Goal: Task Accomplishment & Management: Manage account settings

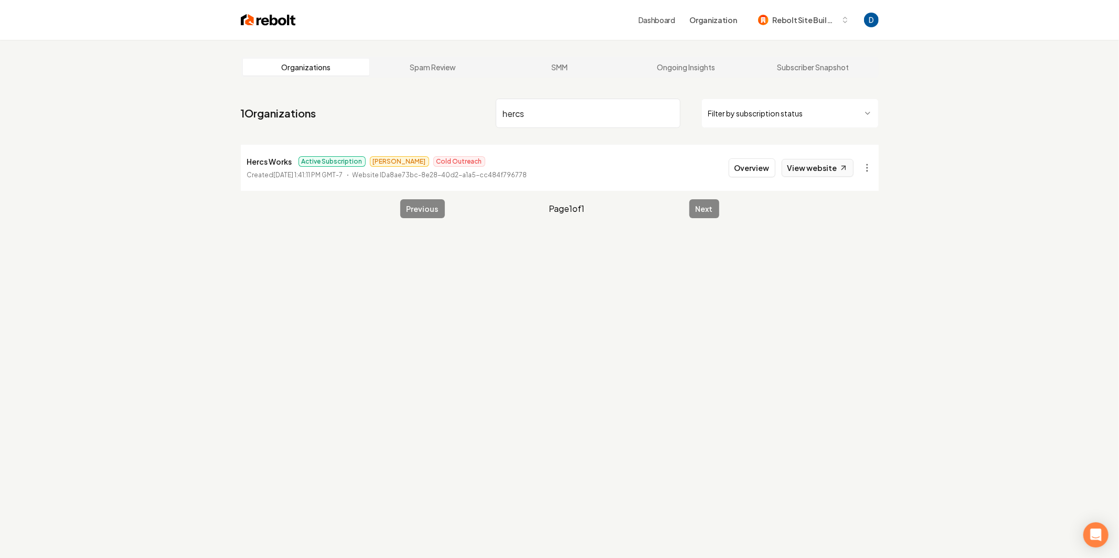
type input "hercs"
click at [841, 171] on icon at bounding box center [843, 168] width 9 height 9
click at [755, 169] on button "Overview" at bounding box center [752, 167] width 47 height 19
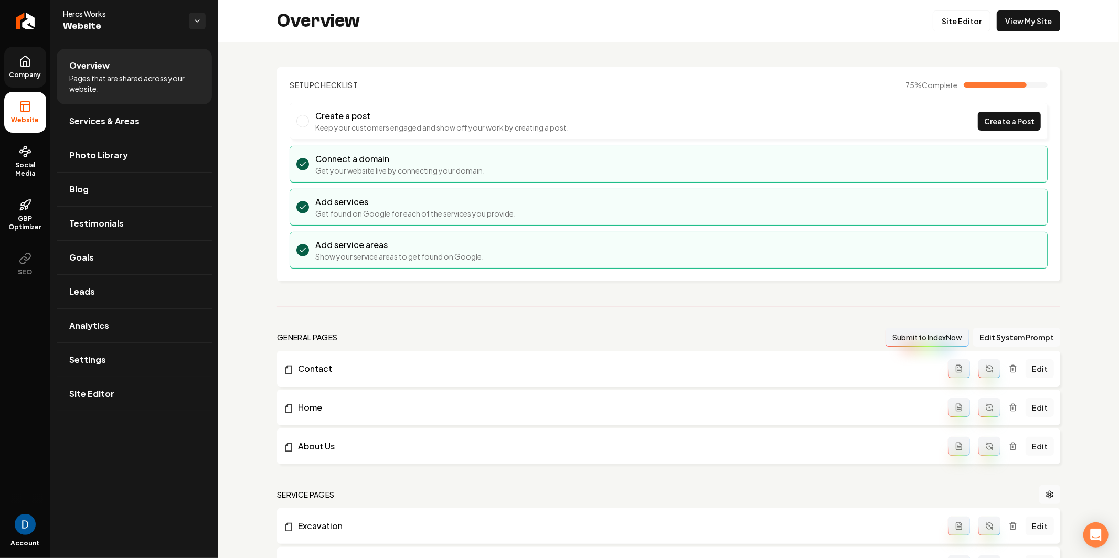
click at [23, 66] on icon at bounding box center [24, 61] width 9 height 10
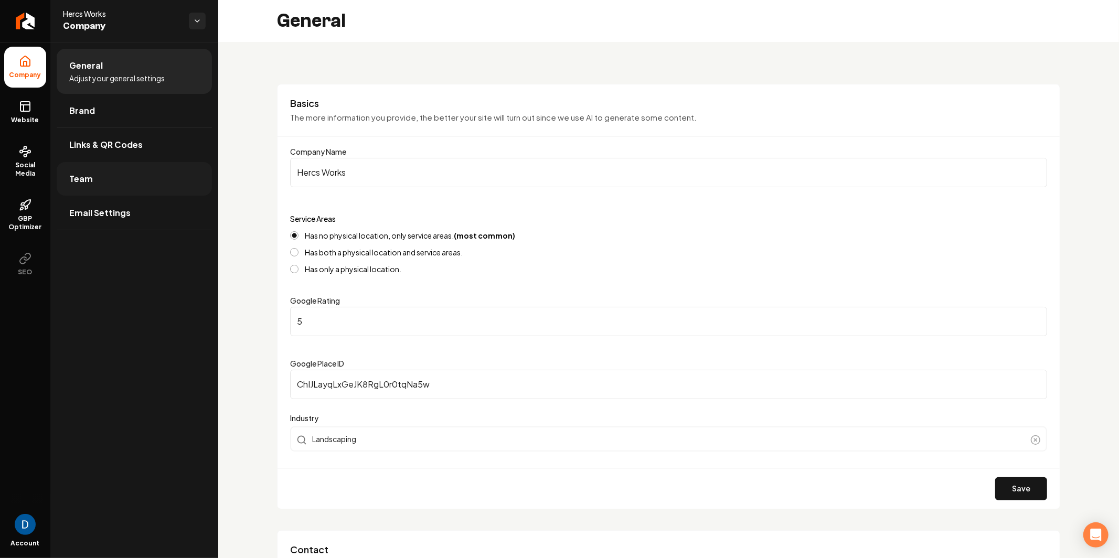
click at [110, 181] on link "Team" at bounding box center [134, 179] width 155 height 34
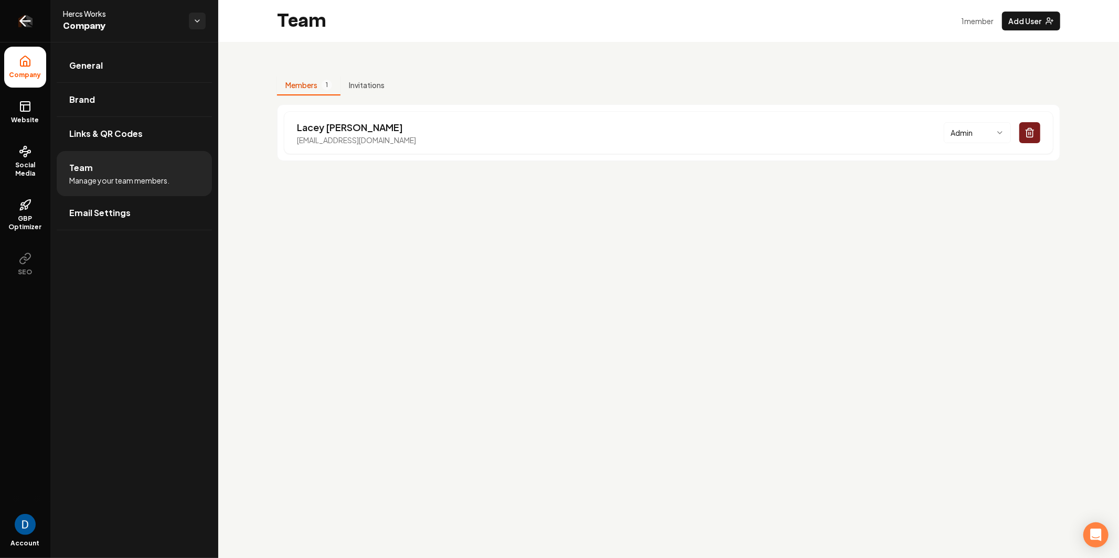
click at [16, 13] on link "Return to dashboard" at bounding box center [25, 21] width 50 height 42
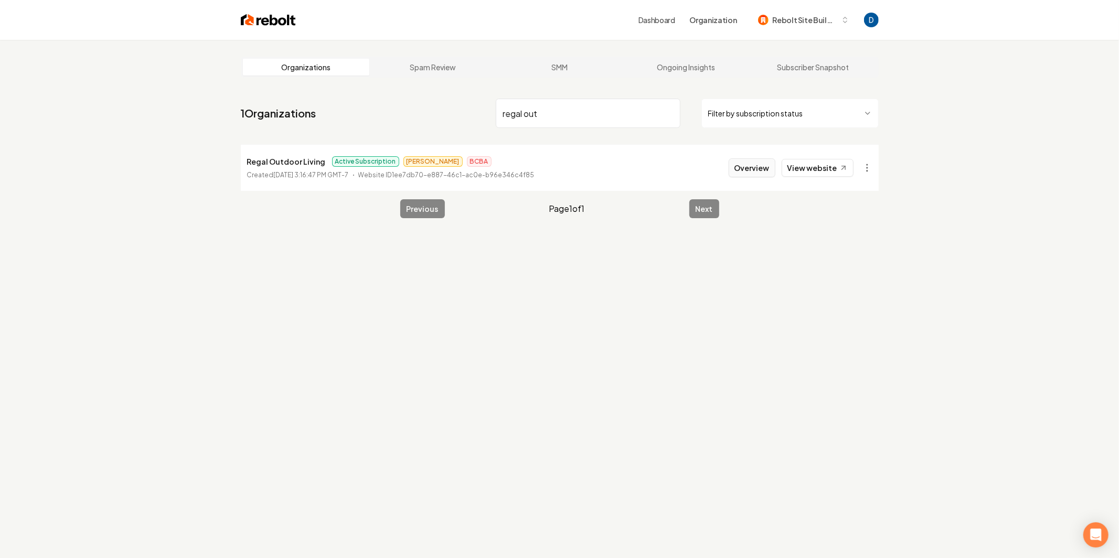
type input "regal out"
click at [741, 165] on button "Overview" at bounding box center [752, 167] width 47 height 19
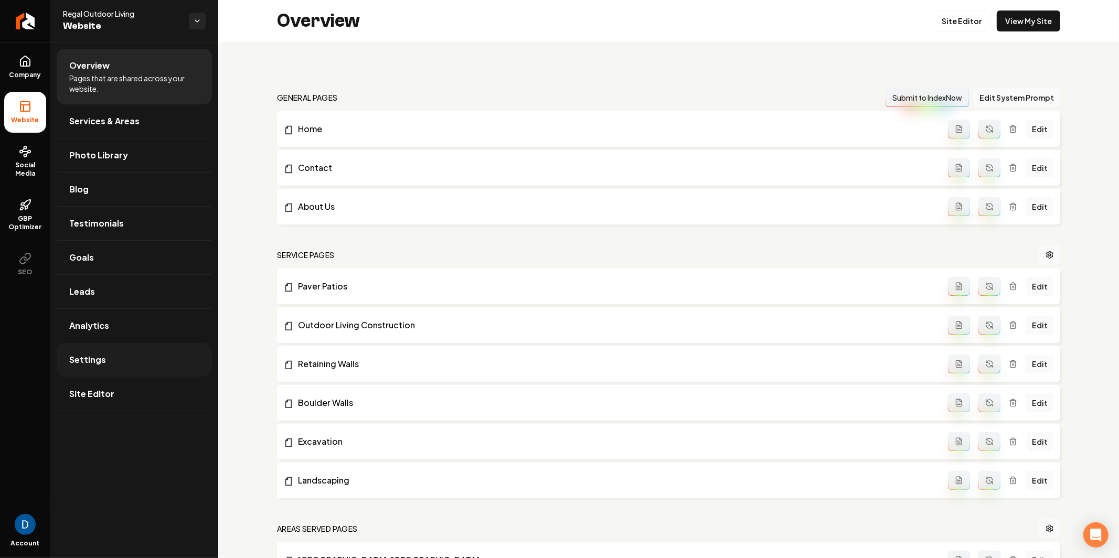
click at [134, 360] on link "Settings" at bounding box center [134, 360] width 155 height 34
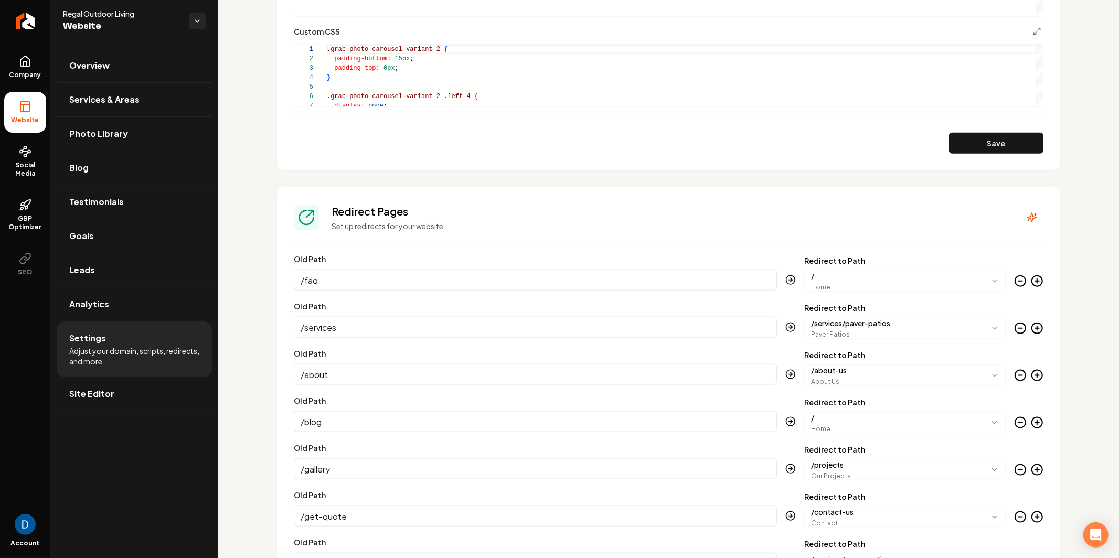
scroll to position [1047, 0]
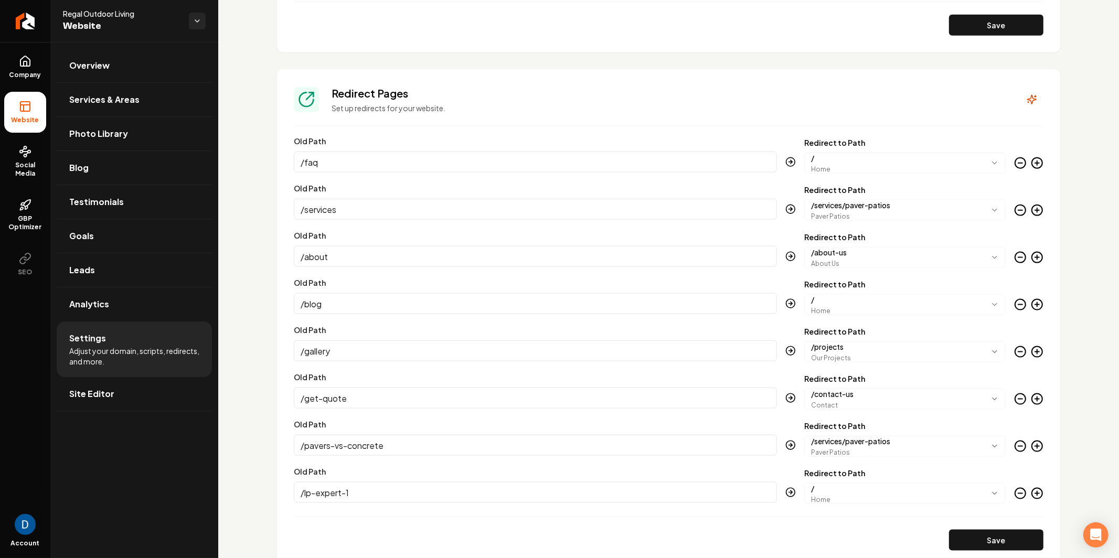
click at [364, 90] on h3 "Redirect Pages" at bounding box center [670, 93] width 676 height 15
copy h3 "Redirect Pages"
click at [25, 12] on link "Return to dashboard" at bounding box center [25, 21] width 50 height 42
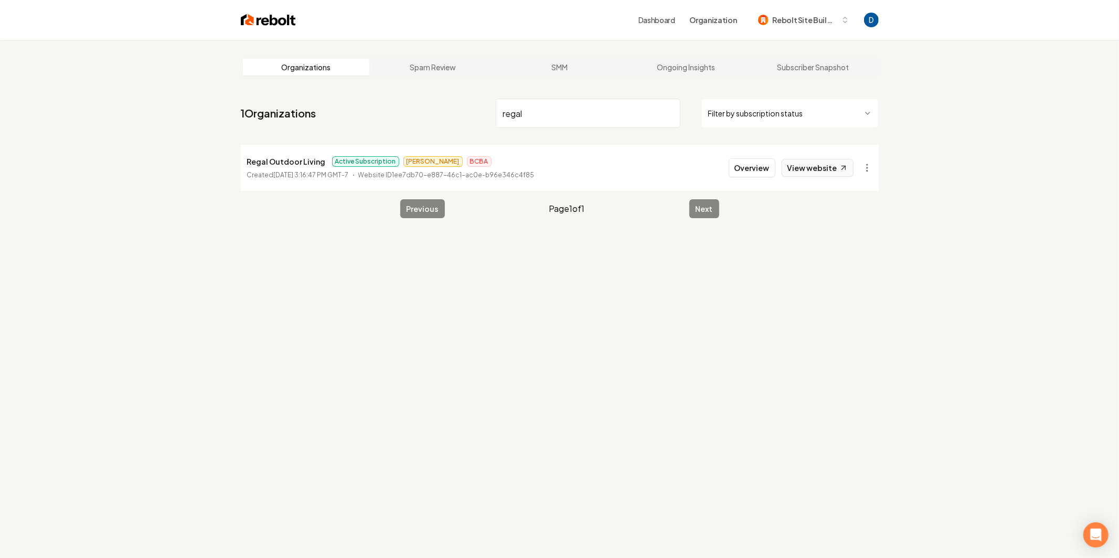
click at [825, 163] on link "View website" at bounding box center [818, 168] width 72 height 18
click at [867, 169] on html "Dashboard Organization Rebolt Site Builder Organizations Spam Review SMM Ongoin…" at bounding box center [559, 279] width 1119 height 558
click at [843, 253] on link "View in Stripe" at bounding box center [842, 258] width 67 height 17
drag, startPoint x: 545, startPoint y: 135, endPoint x: 549, endPoint y: 118, distance: 17.2
click at [546, 125] on nav "1 Organizations regal Filter by subscription status" at bounding box center [560, 117] width 638 height 46
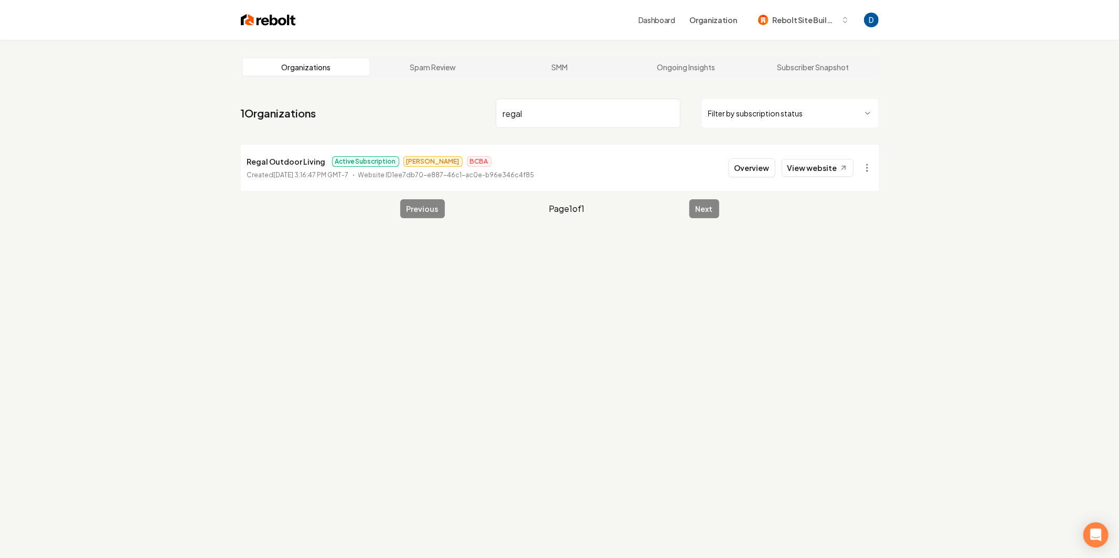
click at [549, 113] on input "regal" at bounding box center [588, 113] width 185 height 29
type input "Go Wash [US_STATE]"
click at [731, 182] on li "Go Wash [US_STATE] Active Subscription Austin Cold Outreach Created [DATE] 3:34…" at bounding box center [560, 168] width 638 height 46
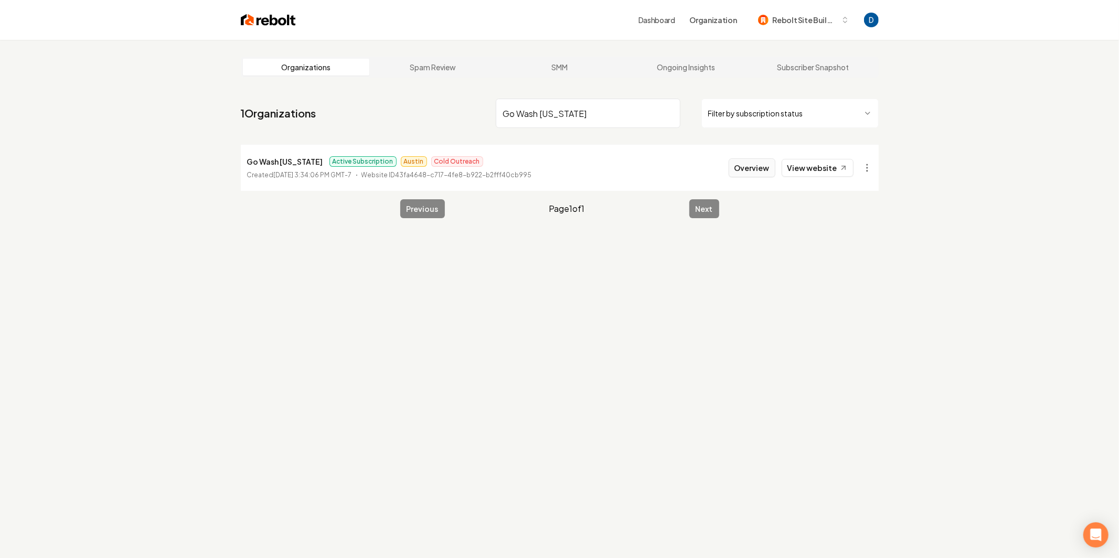
click at [744, 173] on button "Overview" at bounding box center [752, 167] width 47 height 19
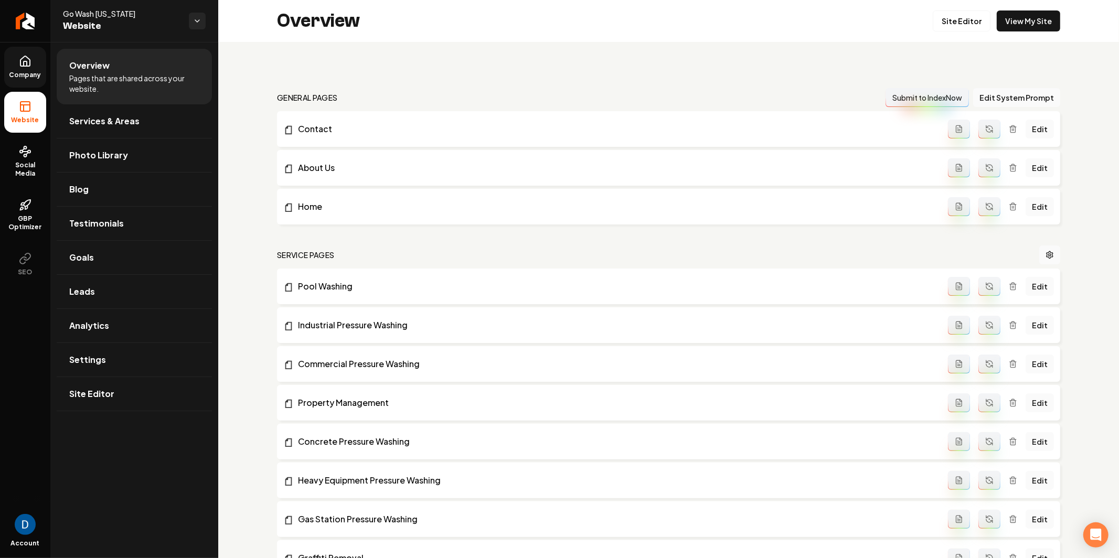
click at [38, 73] on span "Company" at bounding box center [25, 75] width 40 height 8
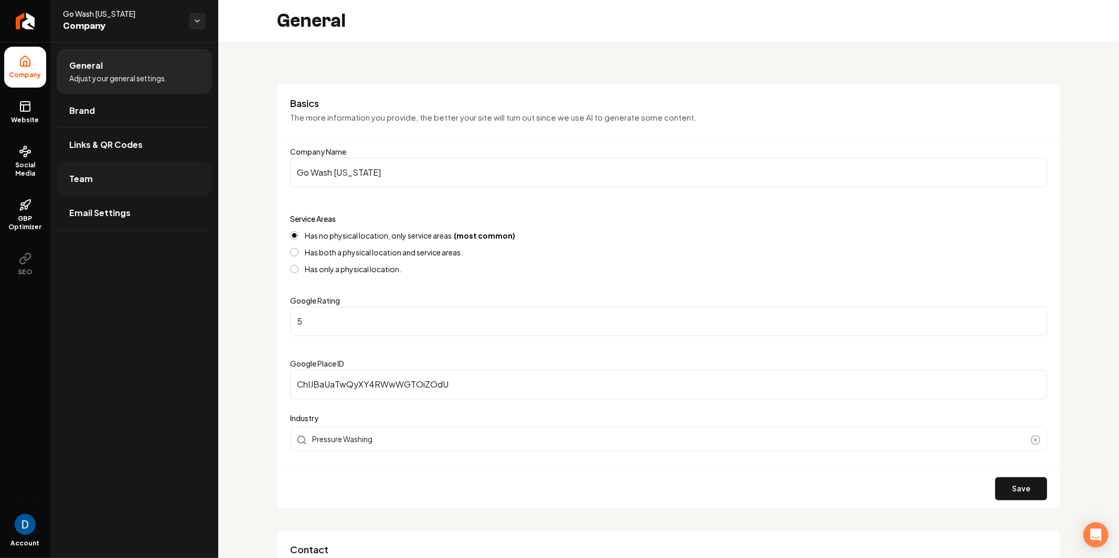
click at [140, 173] on link "Team" at bounding box center [134, 179] width 155 height 34
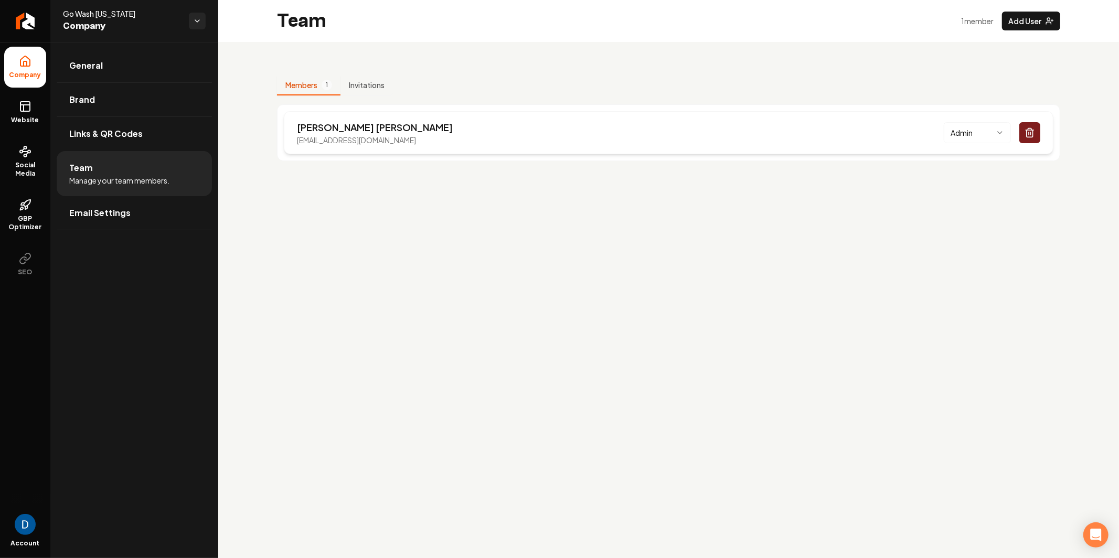
click at [320, 129] on p "[PERSON_NAME]" at bounding box center [375, 127] width 156 height 15
copy p "[PERSON_NAME]"
click at [29, 29] on link "Return to dashboard" at bounding box center [25, 21] width 50 height 42
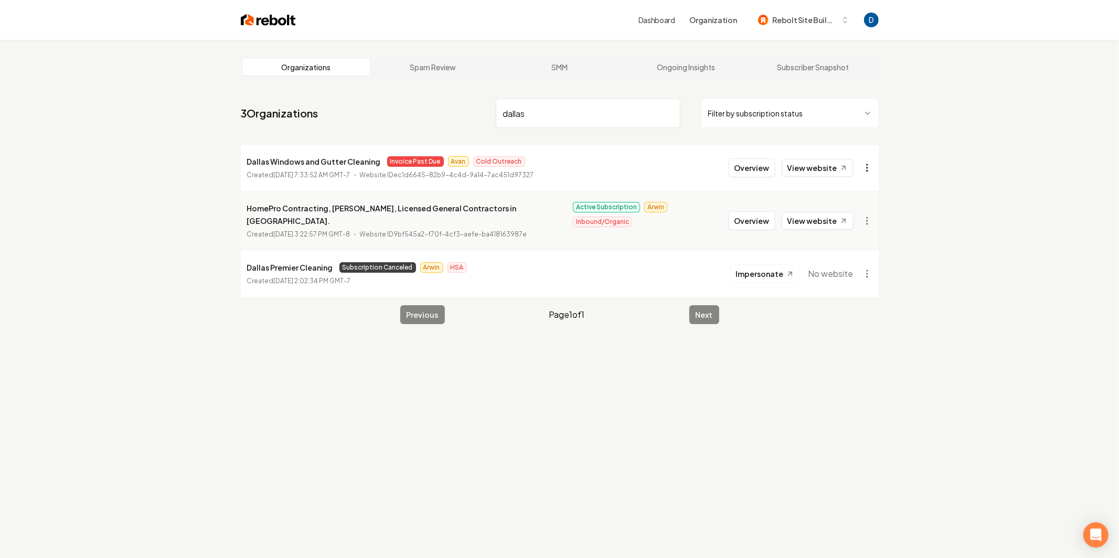
type input "dallas"
click at [863, 166] on html "Dashboard Organization Rebolt Site Builder Organizations Spam Review SMM Ongoin…" at bounding box center [559, 279] width 1119 height 558
click at [837, 259] on link "View in Stripe" at bounding box center [842, 258] width 67 height 17
